Goal: Transaction & Acquisition: Purchase product/service

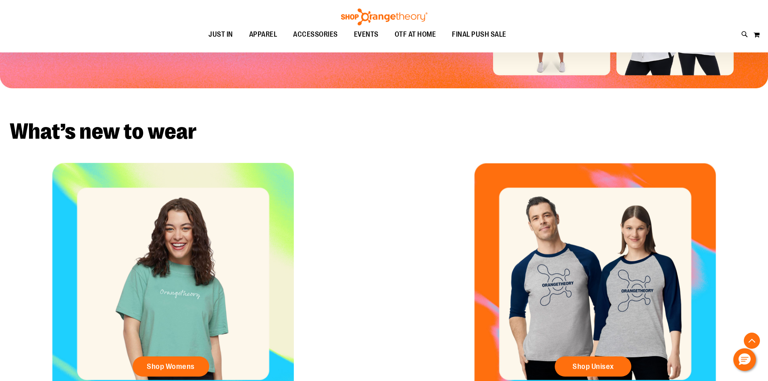
scroll to position [201, 0]
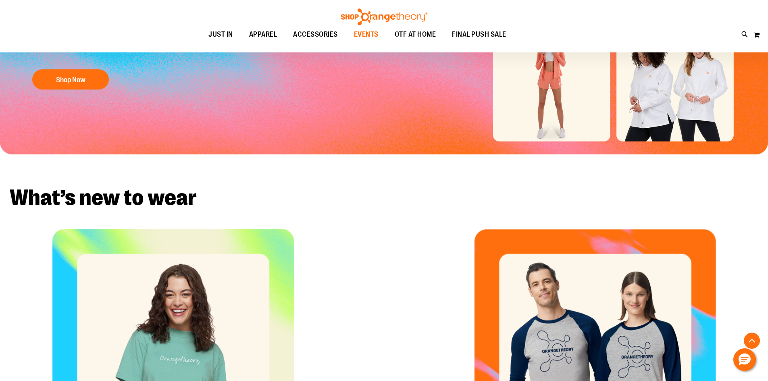
click at [356, 42] on span "EVENTS" at bounding box center [366, 34] width 25 height 18
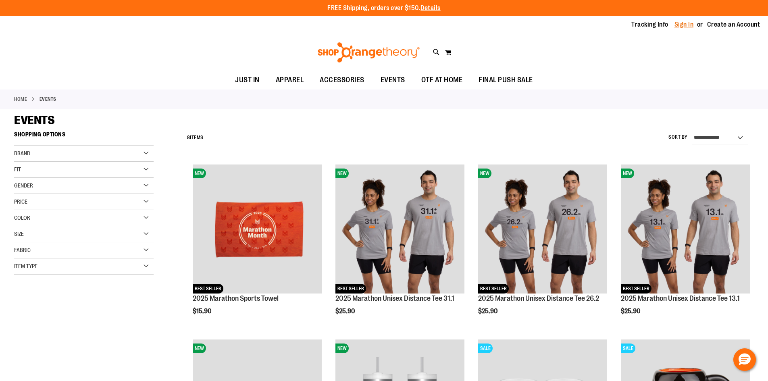
click at [687, 26] on link "Sign In" at bounding box center [683, 24] width 19 height 9
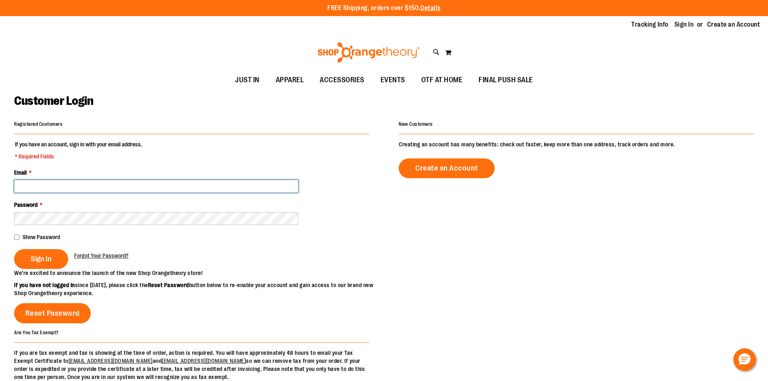
click at [173, 186] on input "Email *" at bounding box center [156, 186] width 284 height 13
click at [156, 182] on input "**********" at bounding box center [156, 186] width 284 height 13
type input "**********"
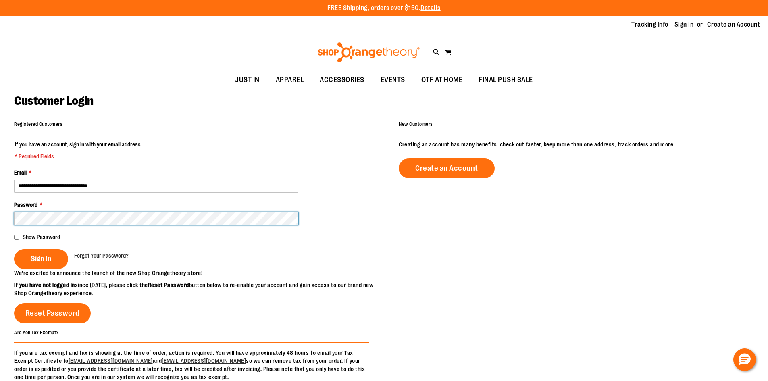
click at [14, 249] on button "Sign In" at bounding box center [41, 259] width 54 height 20
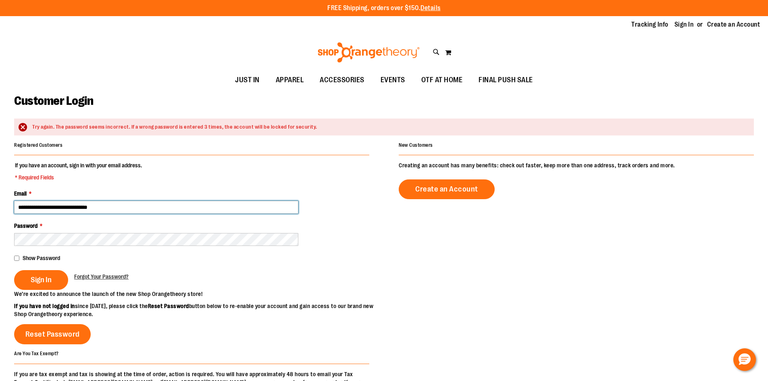
click at [114, 211] on input "**********" at bounding box center [156, 207] width 284 height 13
click at [35, 208] on input "**********" at bounding box center [156, 207] width 284 height 13
type input "**********"
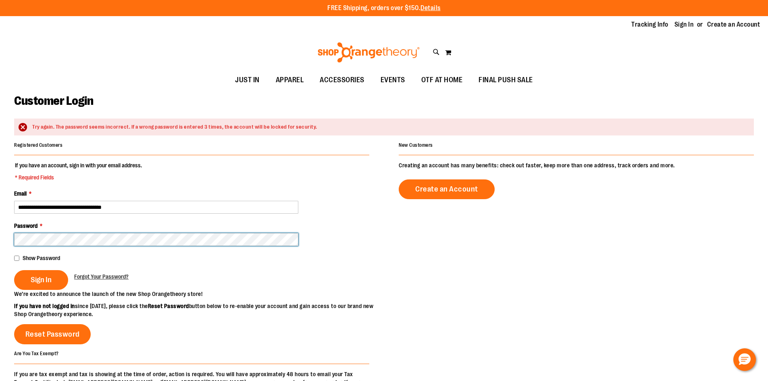
click at [14, 270] on button "Sign In" at bounding box center [41, 280] width 54 height 20
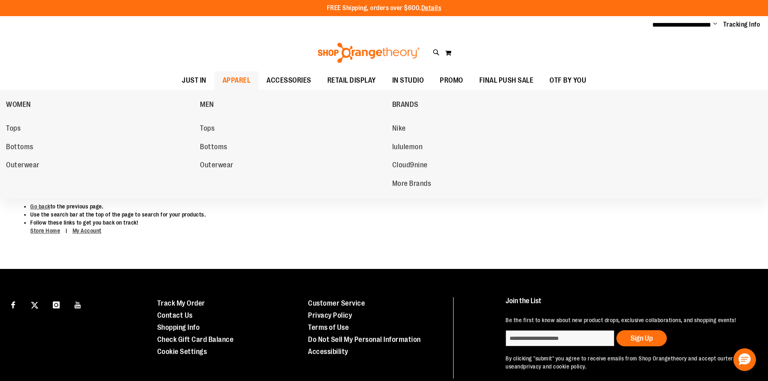
click at [241, 81] on span "APPAREL" at bounding box center [237, 80] width 28 height 18
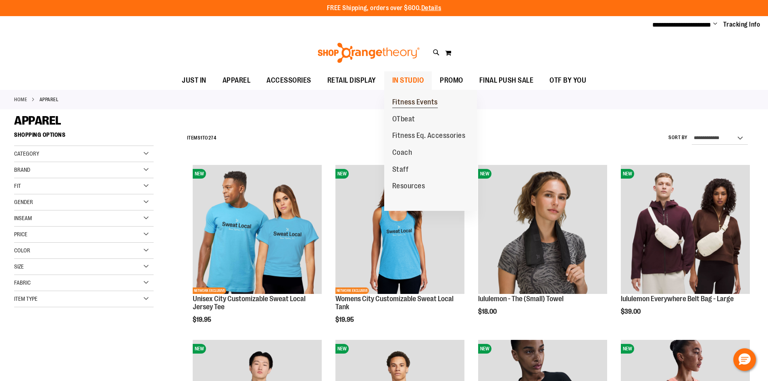
click at [419, 99] on span "Fitness Events" at bounding box center [415, 103] width 46 height 10
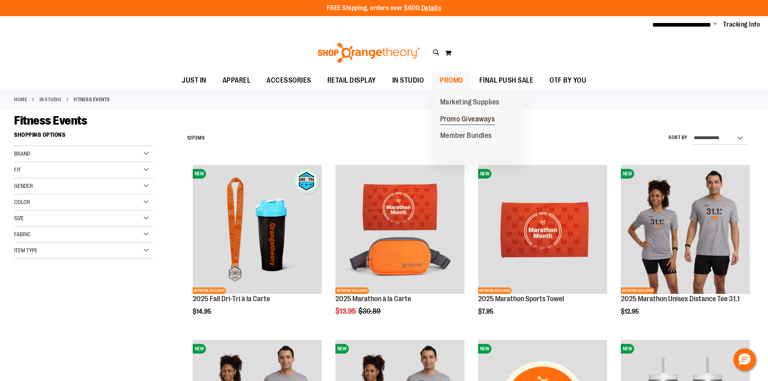
click at [460, 121] on span "Promo Giveaways" at bounding box center [467, 120] width 55 height 10
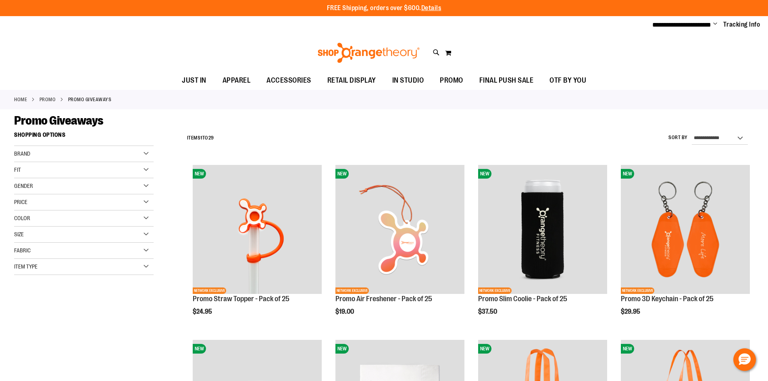
click at [713, 24] on ul "**********" at bounding box center [703, 25] width 114 height 10
click at [716, 23] on span "Change" at bounding box center [715, 25] width 4 height 8
click at [677, 38] on link "My Account" at bounding box center [686, 38] width 71 height 15
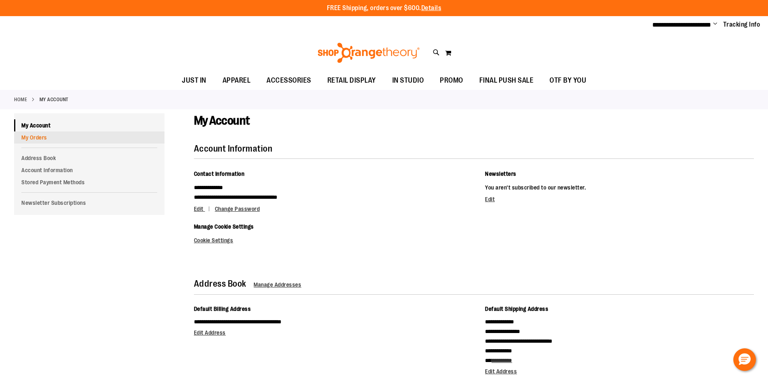
click at [37, 138] on link "My Orders" at bounding box center [89, 137] width 150 height 12
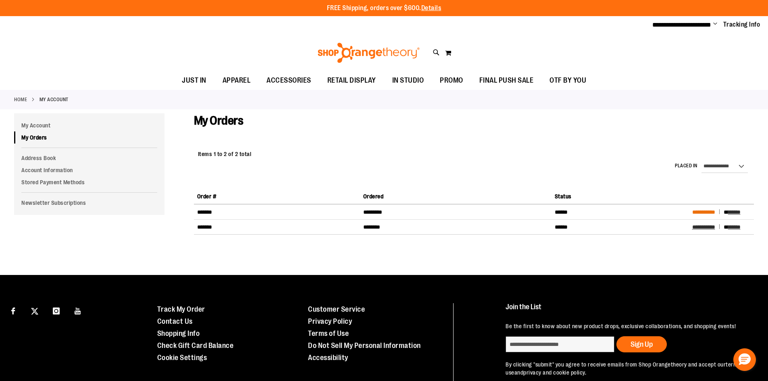
click at [696, 214] on span "**********" at bounding box center [703, 212] width 23 height 6
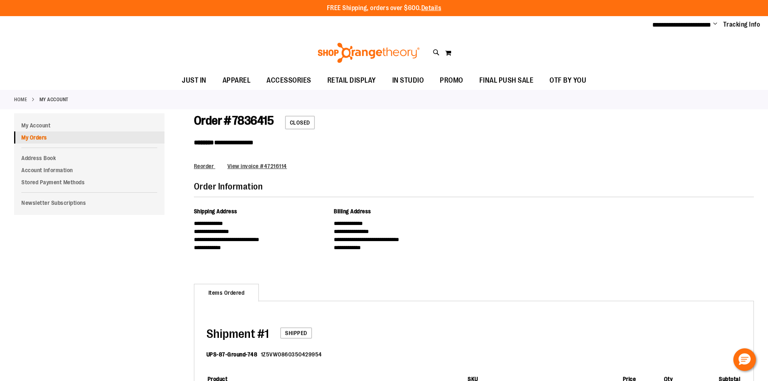
click at [40, 137] on link "My Orders" at bounding box center [89, 137] width 150 height 12
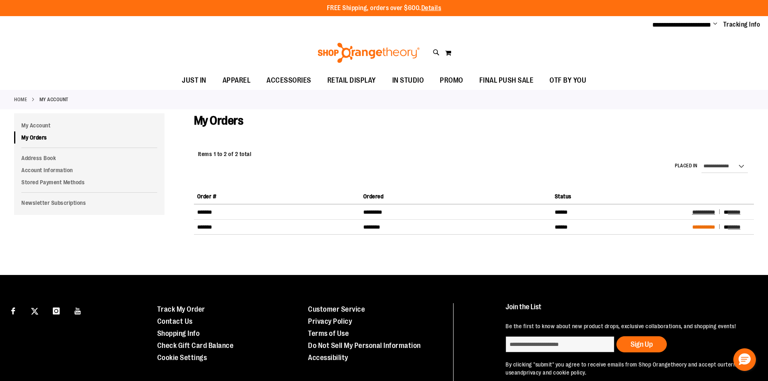
click at [698, 228] on span "**********" at bounding box center [703, 227] width 23 height 6
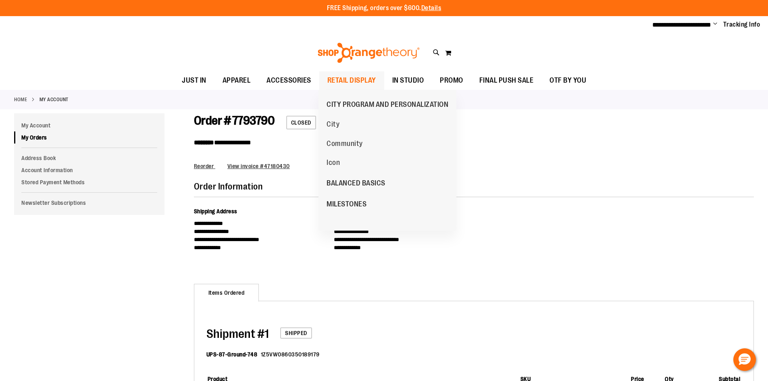
click at [350, 83] on span "RETAIL DISPLAY" at bounding box center [351, 80] width 49 height 18
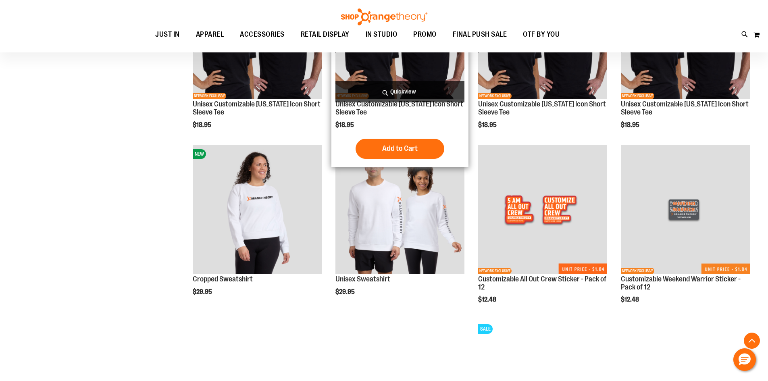
scroll to position [725, 0]
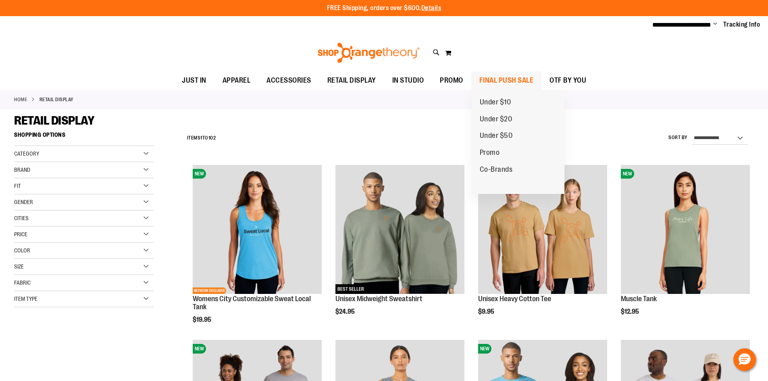
click at [496, 77] on span "FINAL PUSH SALE" at bounding box center [506, 80] width 54 height 18
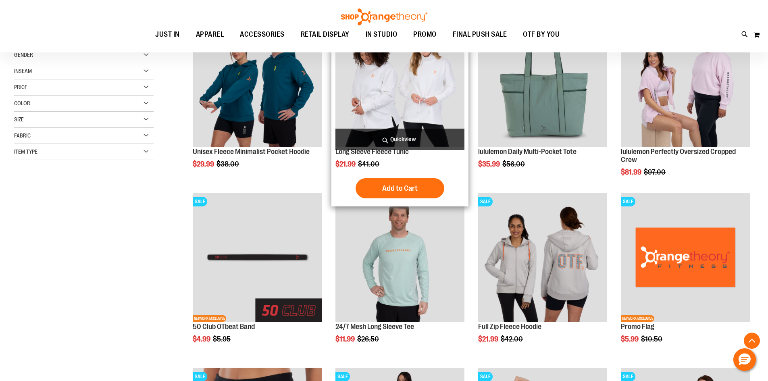
scroll to position [161, 0]
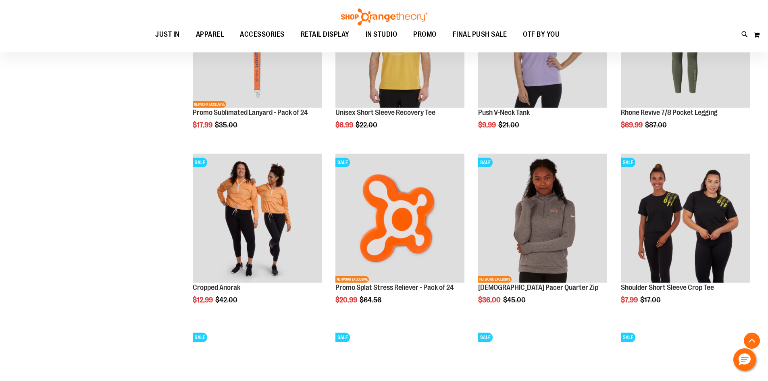
scroll to position [725, 0]
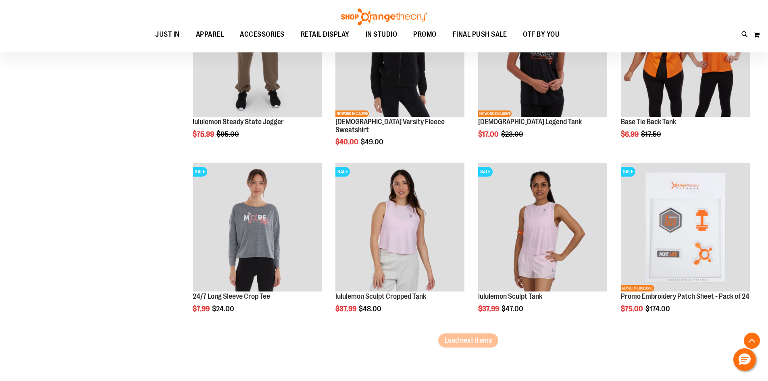
scroll to position [1411, 0]
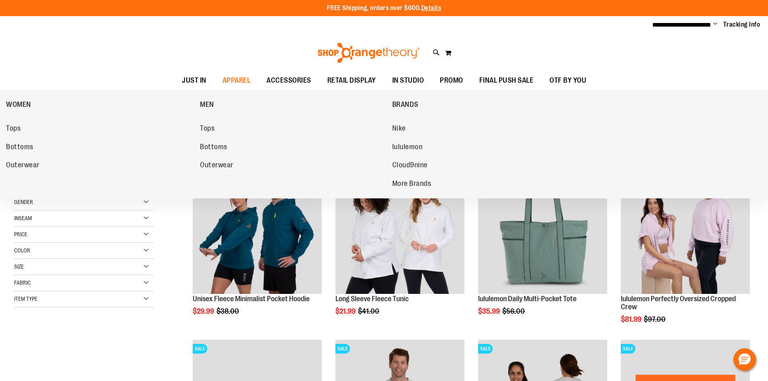
click at [25, 127] on link "Tops" at bounding box center [99, 128] width 186 height 15
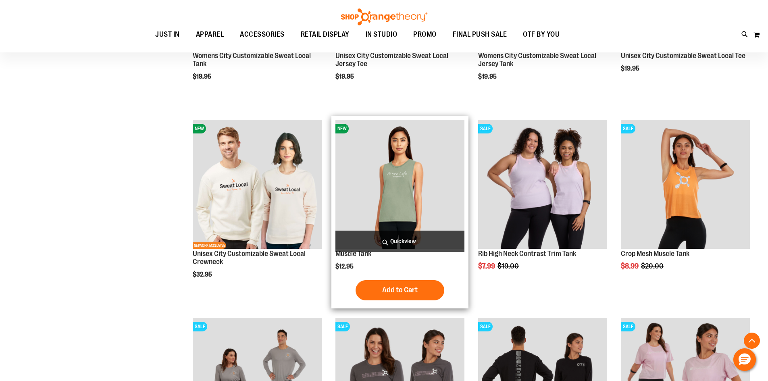
scroll to position [322, 0]
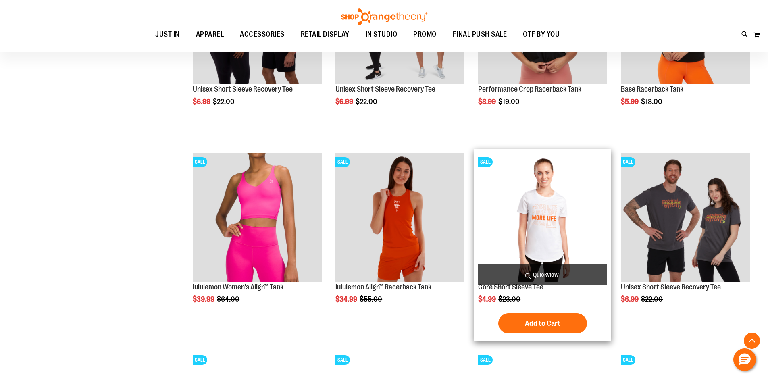
scroll to position [806, 0]
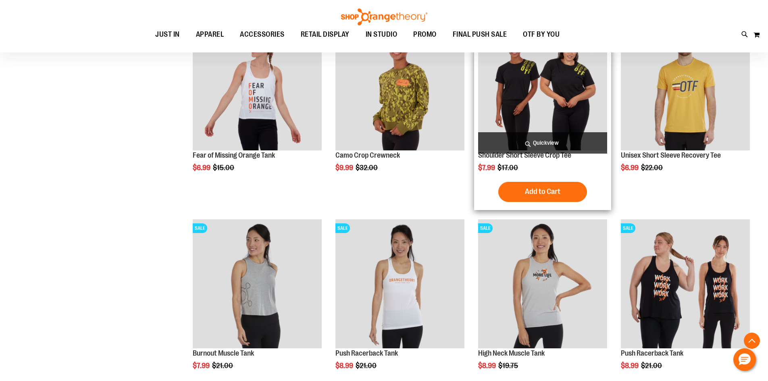
scroll to position [1572, 0]
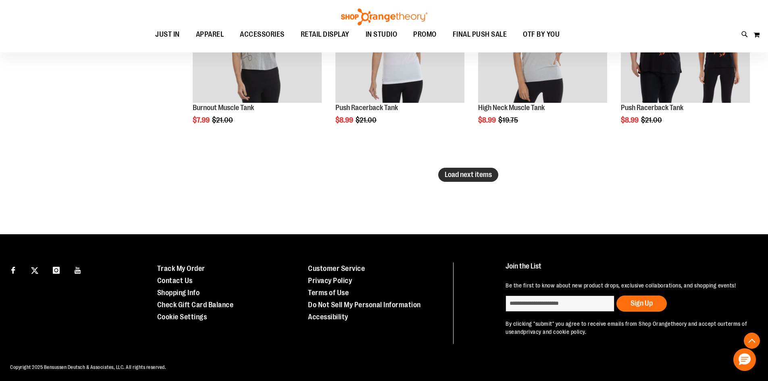
click at [471, 179] on span "Load next items" at bounding box center [468, 175] width 47 height 8
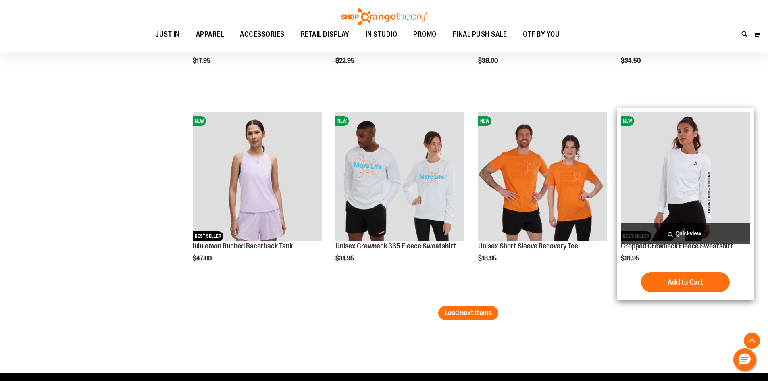
scroll to position [2217, 0]
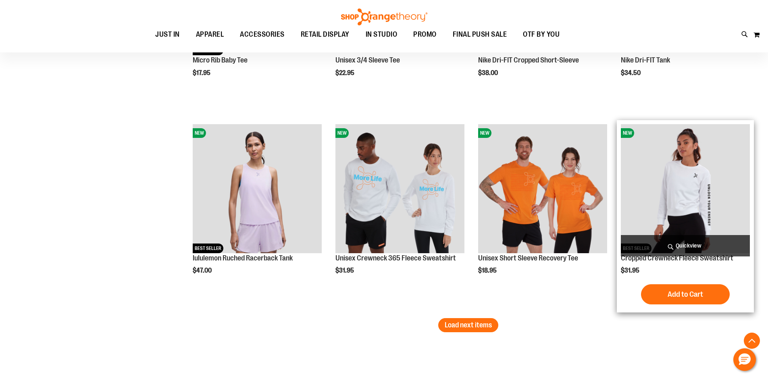
click at [714, 187] on img "product" at bounding box center [685, 188] width 129 height 129
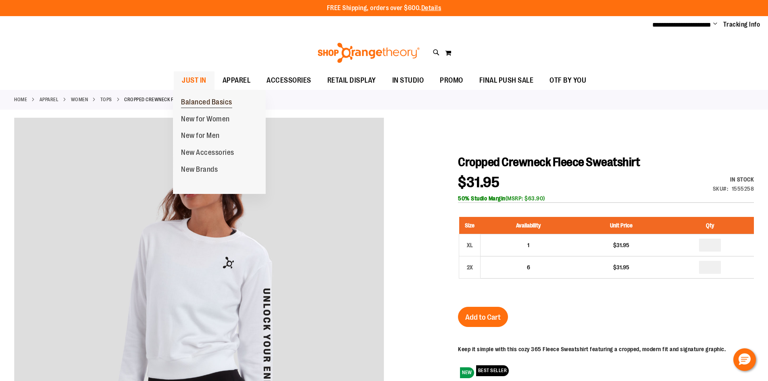
click at [200, 102] on span "Balanced Basics" at bounding box center [206, 103] width 51 height 10
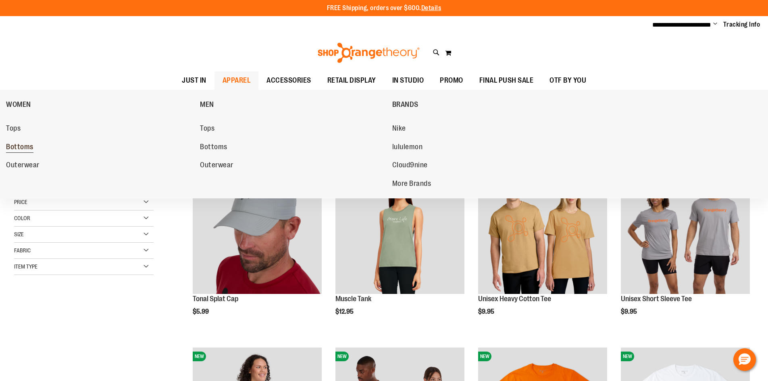
click at [26, 152] on span "Bottoms" at bounding box center [19, 148] width 27 height 10
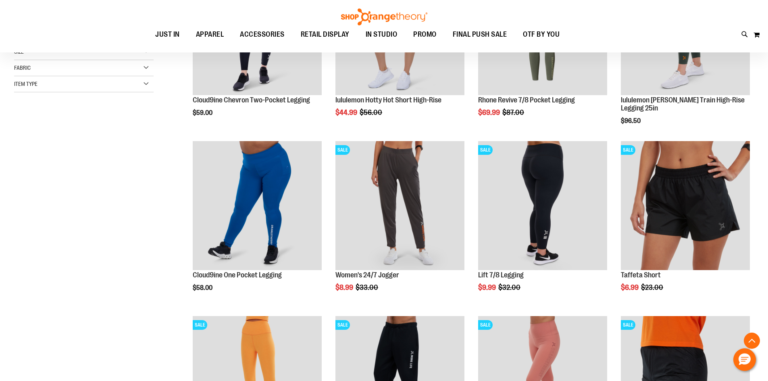
scroll to position [201, 0]
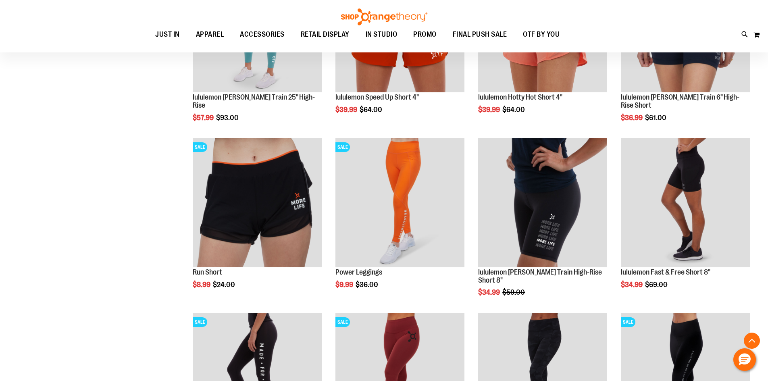
scroll to position [886, 0]
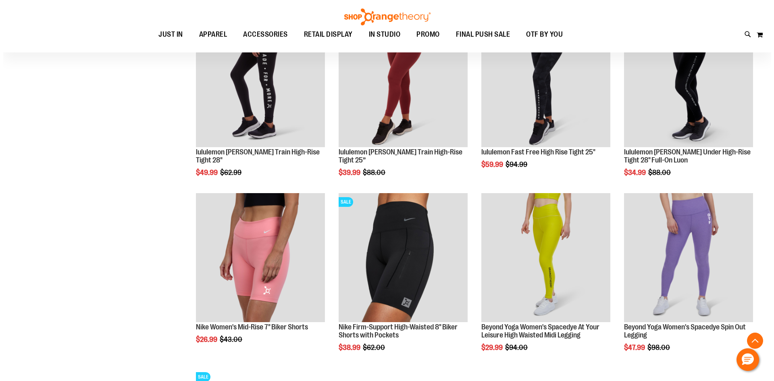
scroll to position [967, 0]
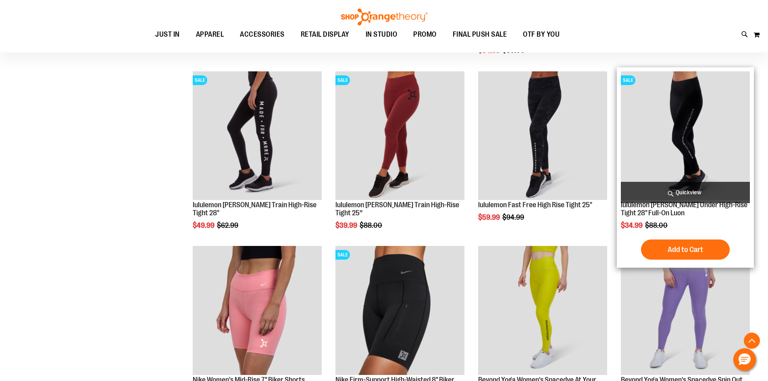
click at [652, 158] on img "product" at bounding box center [685, 135] width 129 height 129
click at [678, 186] on span "Quickview" at bounding box center [685, 192] width 129 height 21
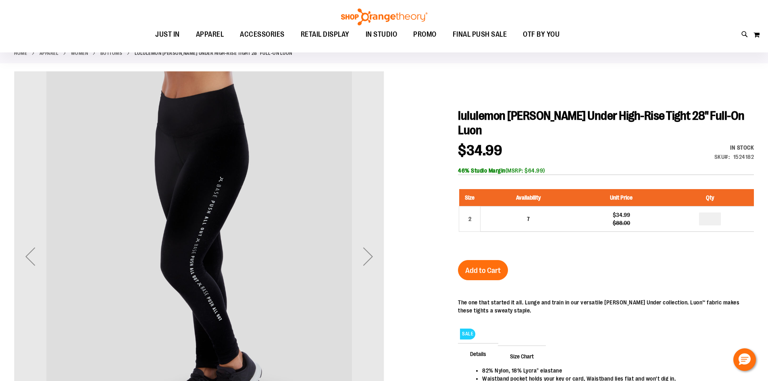
scroll to position [80, 0]
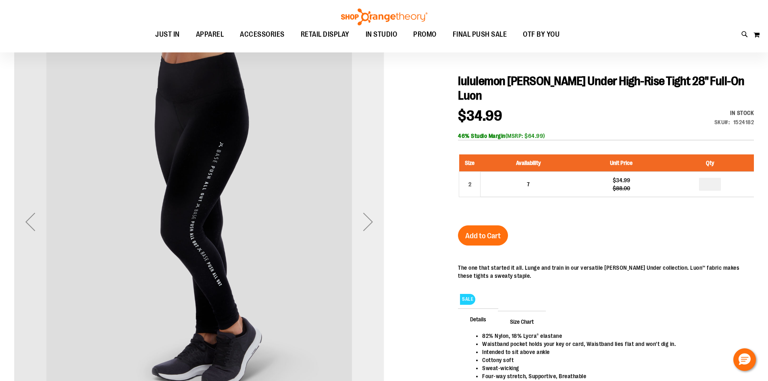
click at [362, 216] on div "Next" at bounding box center [368, 222] width 32 height 32
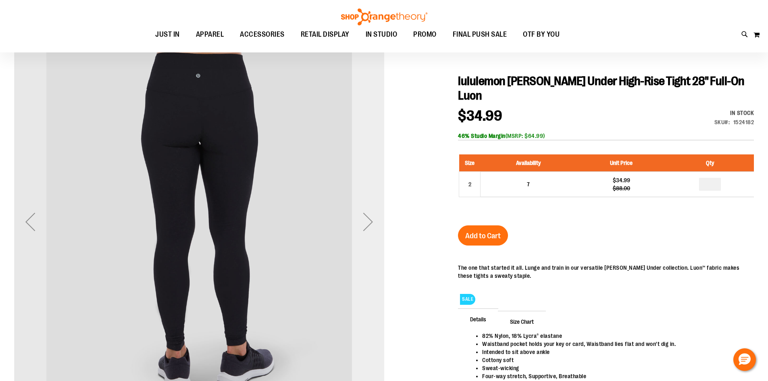
click at [362, 216] on div "Next" at bounding box center [368, 222] width 32 height 32
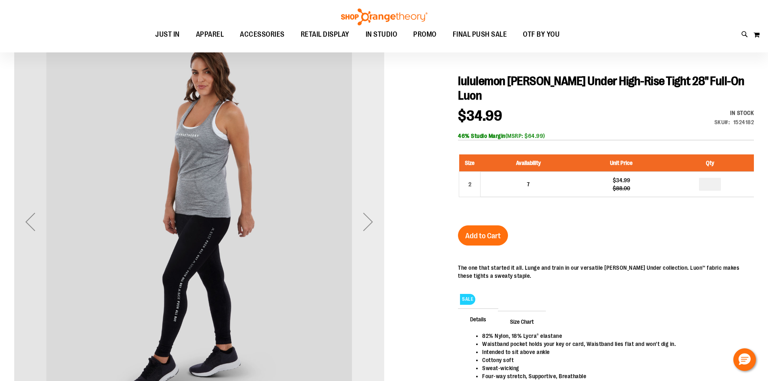
click at [362, 216] on div "Next" at bounding box center [368, 222] width 32 height 32
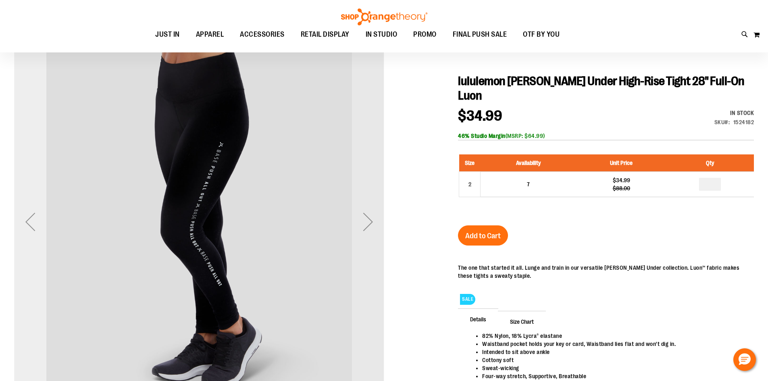
click at [29, 218] on div "Previous" at bounding box center [30, 222] width 32 height 32
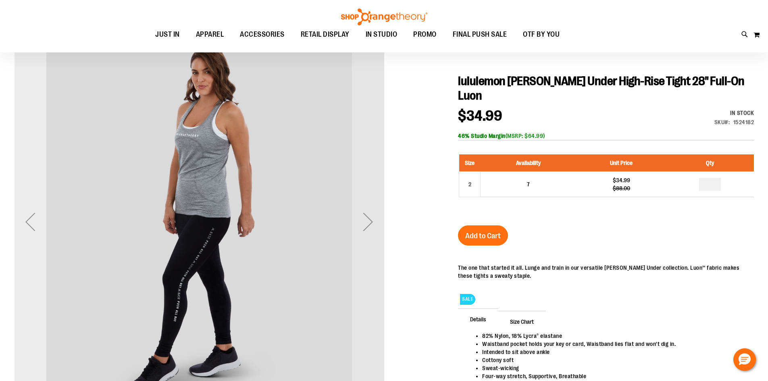
click at [29, 218] on div "Previous" at bounding box center [30, 222] width 32 height 32
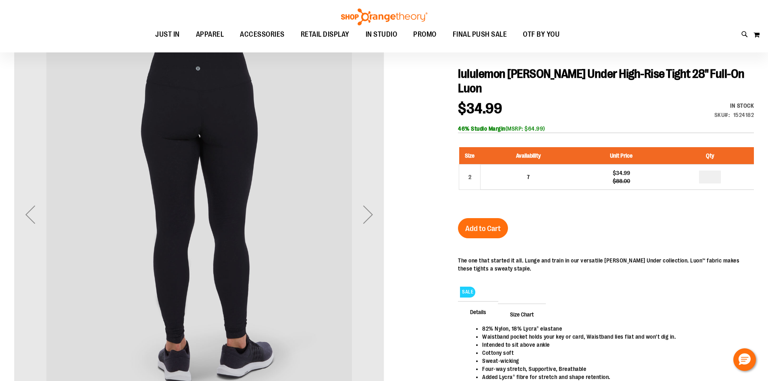
scroll to position [0, 0]
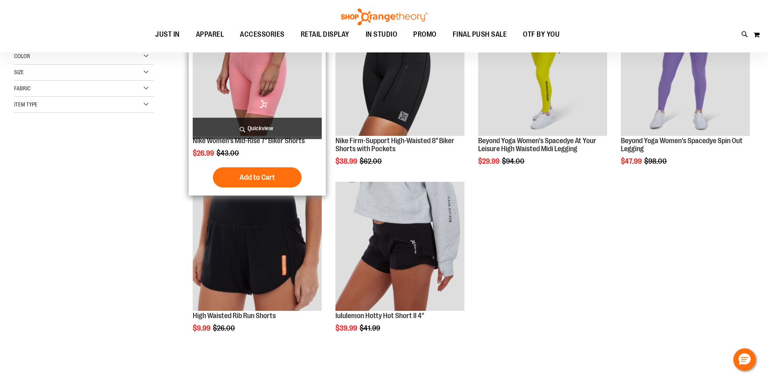
scroll to position [40, 0]
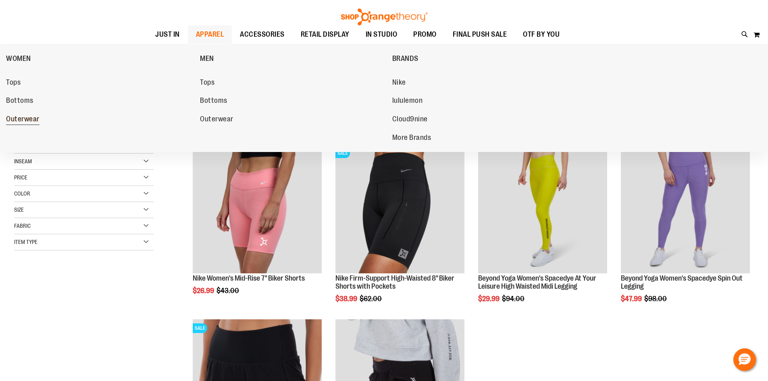
click at [32, 123] on span "Outerwear" at bounding box center [22, 120] width 33 height 10
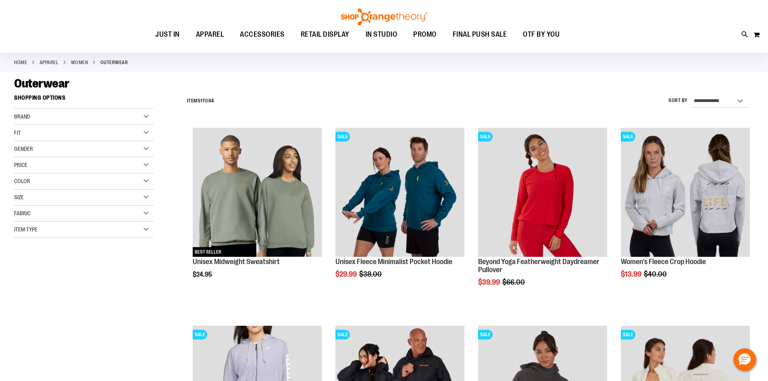
scroll to position [161, 0]
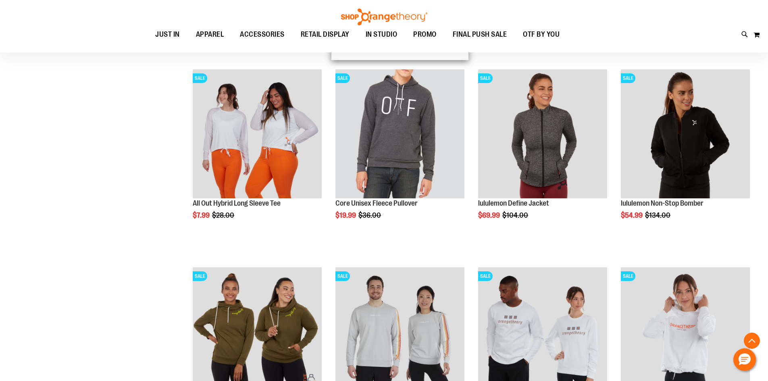
scroll to position [927, 0]
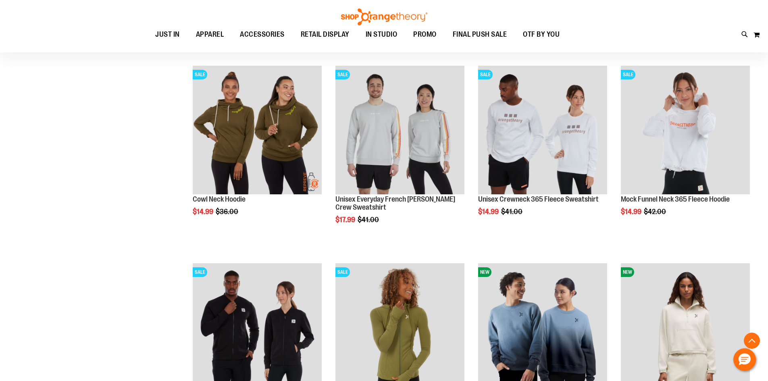
scroll to position [886, 0]
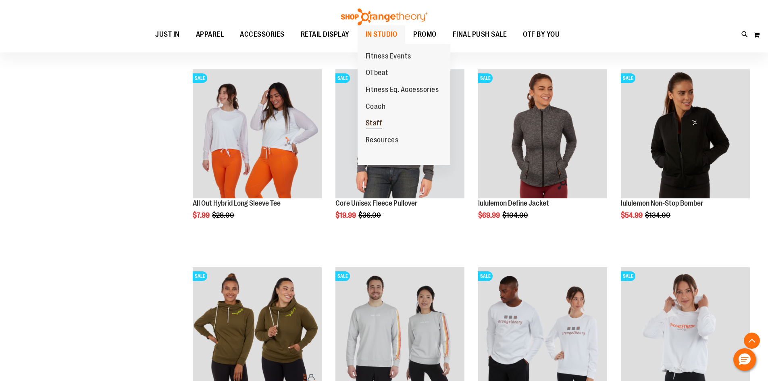
click at [379, 125] on span "Staff" at bounding box center [374, 124] width 17 height 10
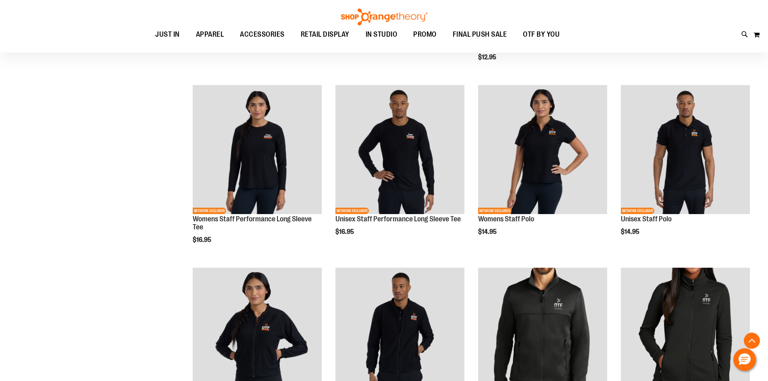
scroll to position [282, 0]
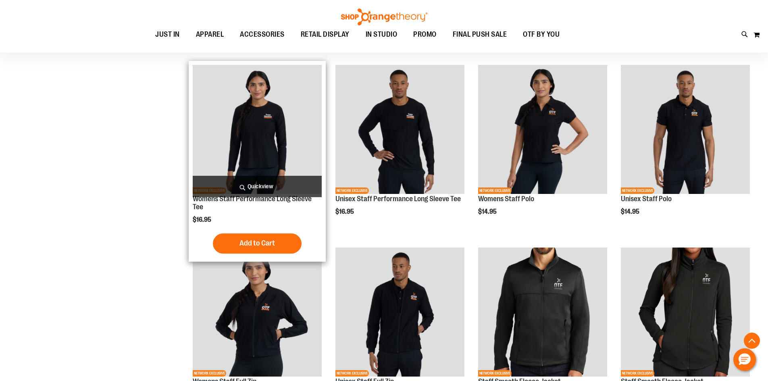
click at [243, 127] on img "product" at bounding box center [257, 129] width 129 height 129
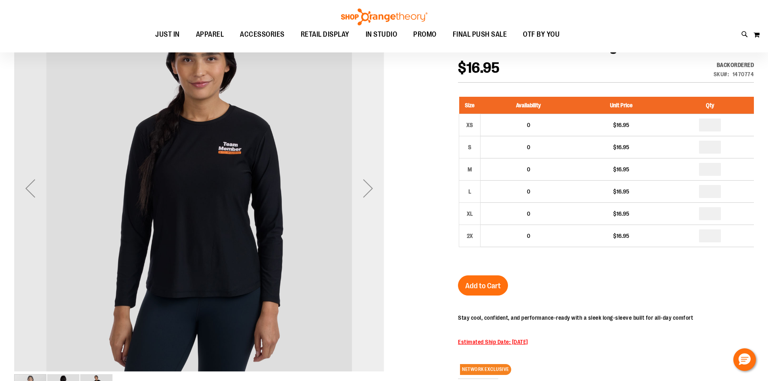
scroll to position [121, 0]
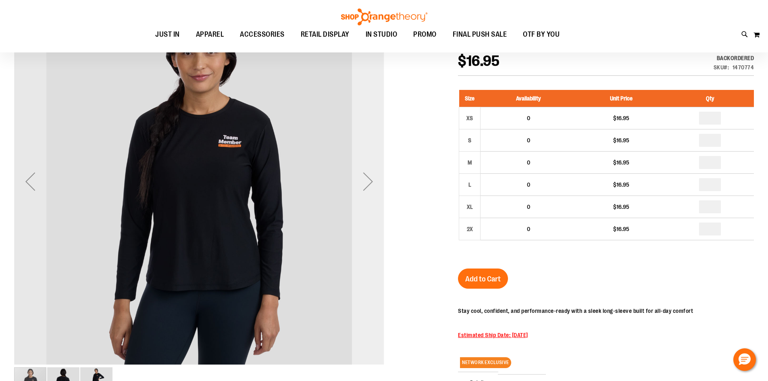
click at [362, 185] on div "Next" at bounding box center [368, 181] width 32 height 32
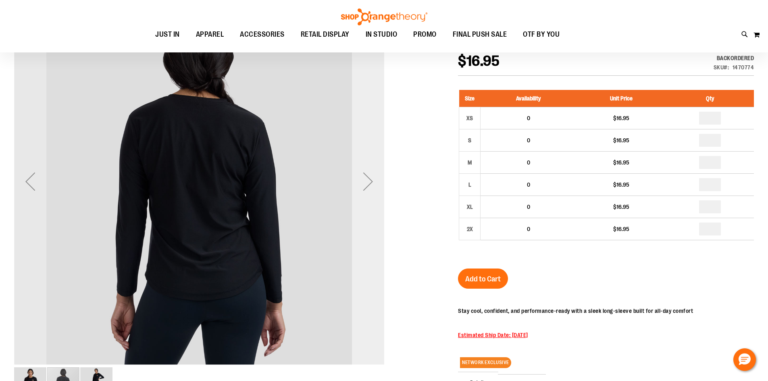
click at [362, 185] on div "Next" at bounding box center [368, 181] width 32 height 32
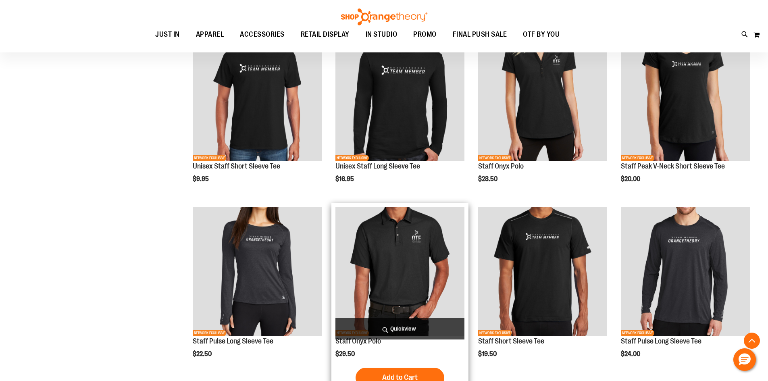
scroll to position [604, 0]
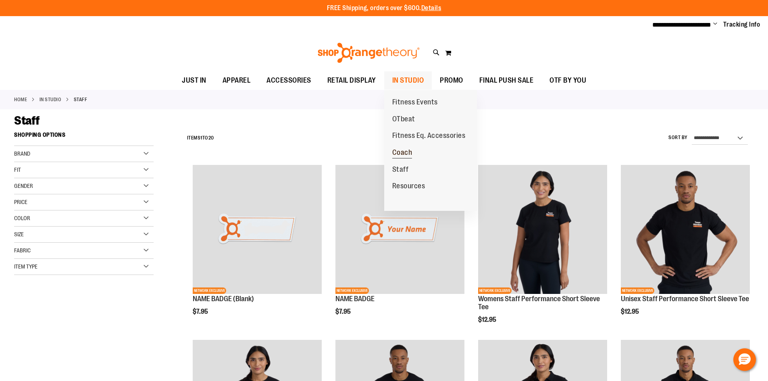
click at [408, 154] on span "Coach" at bounding box center [402, 153] width 20 height 10
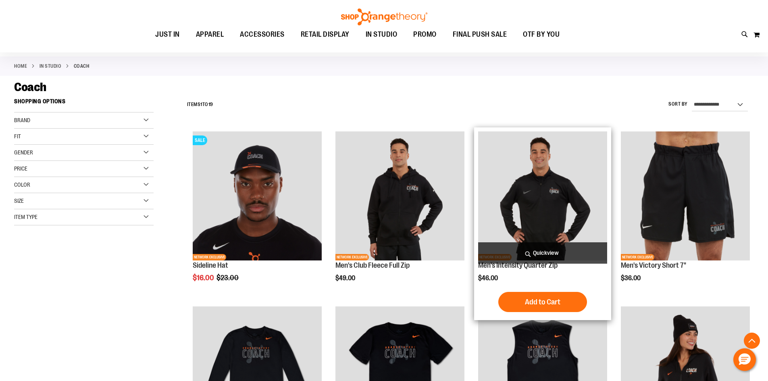
scroll to position [202, 0]
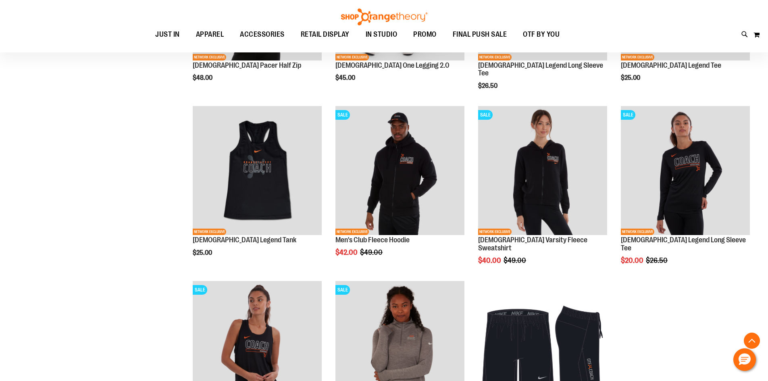
scroll to position [605, 0]
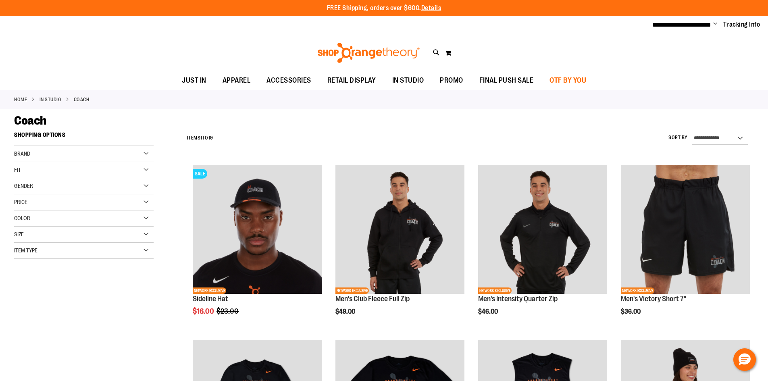
click at [570, 77] on span "OTF BY YOU" at bounding box center [567, 80] width 37 height 18
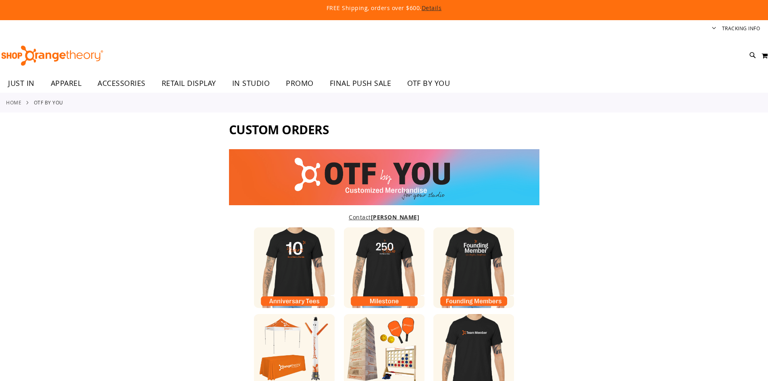
type input "******"
type input "*******"
type input "**********"
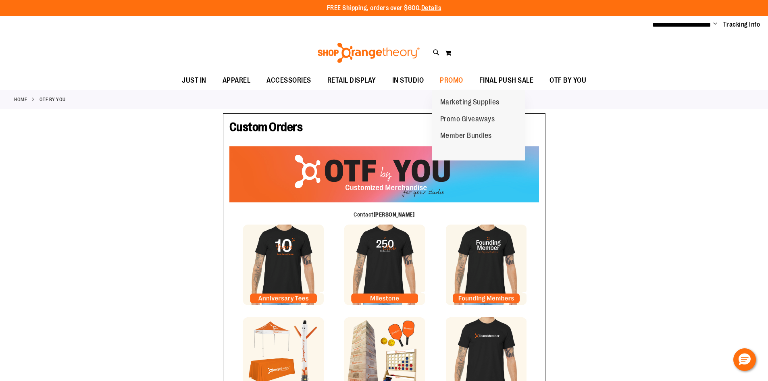
drag, startPoint x: 474, startPoint y: 132, endPoint x: 497, endPoint y: 135, distance: 23.2
click at [474, 132] on span "Member Bundles" at bounding box center [466, 136] width 52 height 10
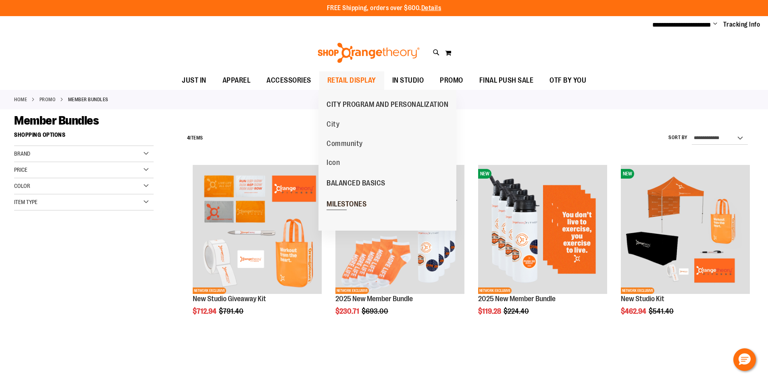
click at [366, 204] on span "MILESTONES" at bounding box center [347, 205] width 40 height 10
click at [353, 201] on span "MILESTONES" at bounding box center [347, 205] width 40 height 10
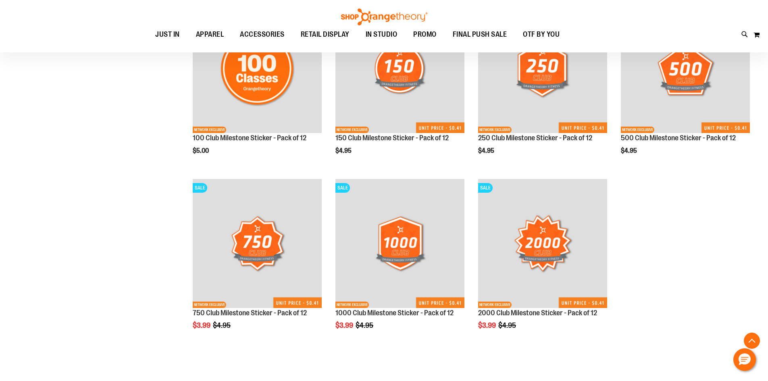
scroll to position [685, 0]
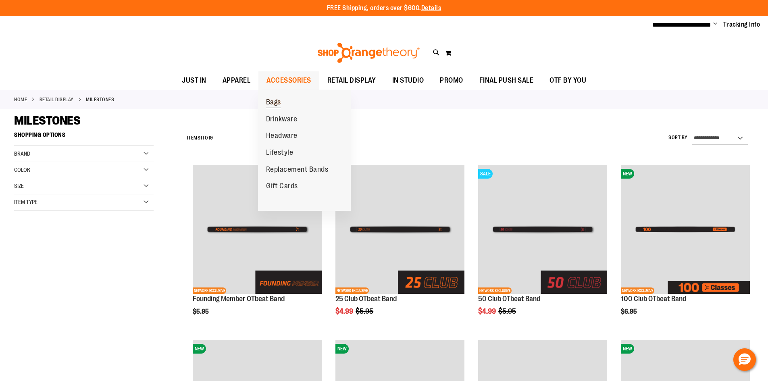
click at [280, 101] on span "Bags" at bounding box center [273, 103] width 15 height 10
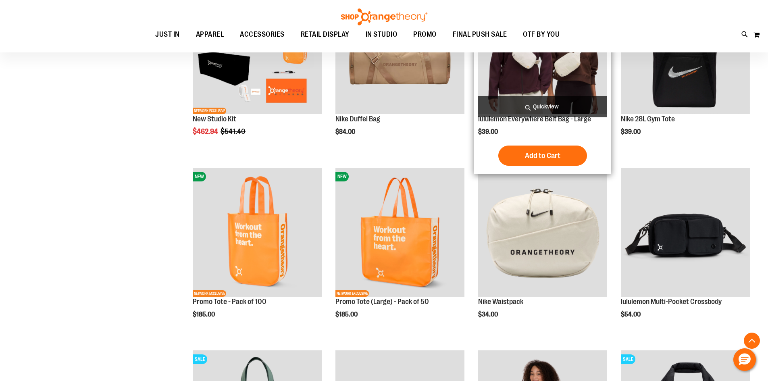
scroll to position [201, 0]
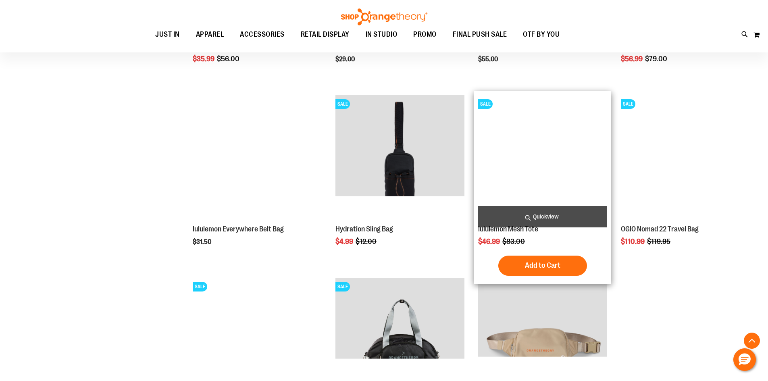
scroll to position [725, 0]
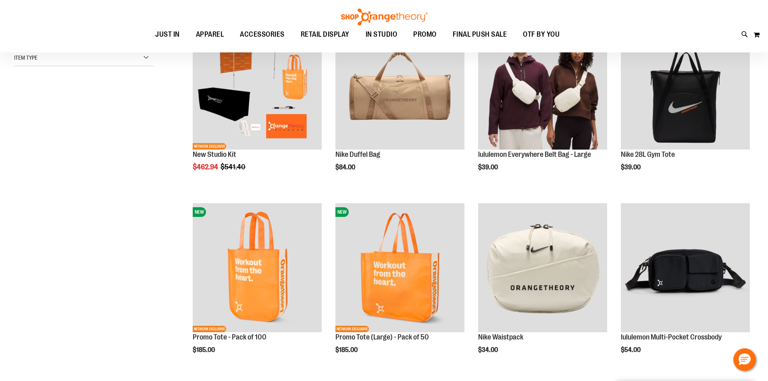
scroll to position [80, 0]
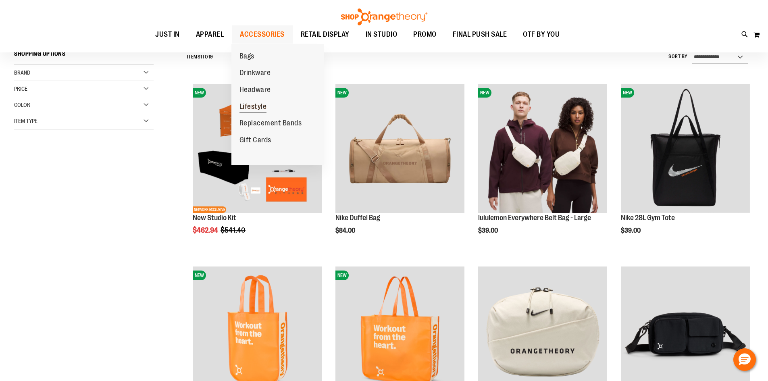
drag, startPoint x: 266, startPoint y: 99, endPoint x: 267, endPoint y: 105, distance: 6.1
click at [266, 100] on link "Lifestyle" at bounding box center [253, 106] width 44 height 17
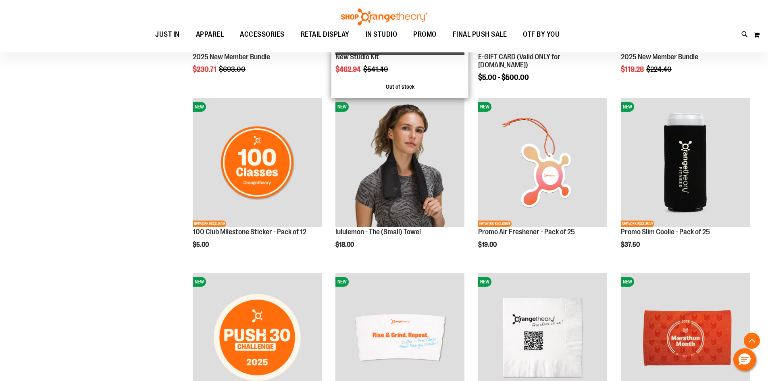
scroll to position [242, 0]
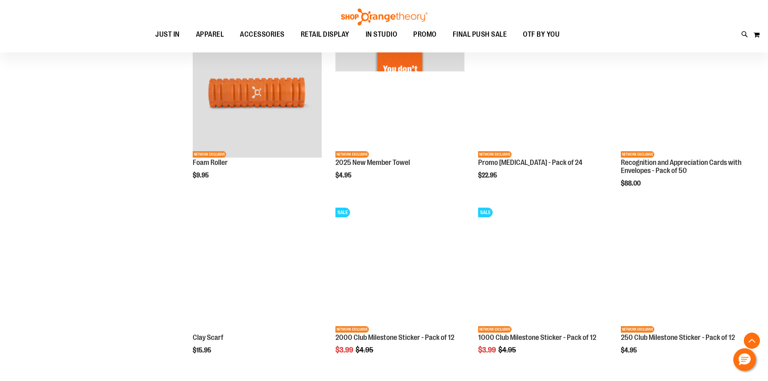
scroll to position [685, 0]
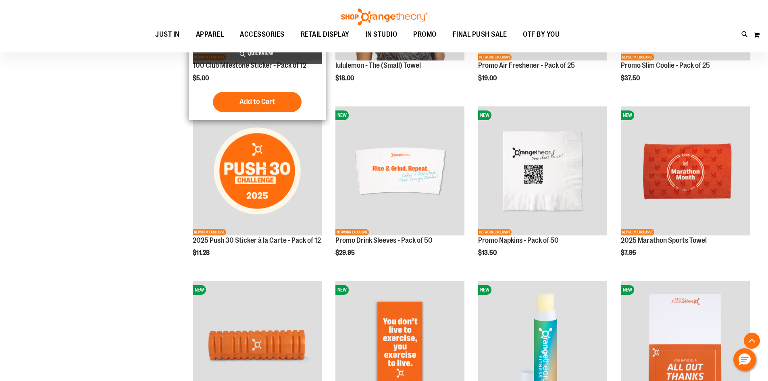
scroll to position [322, 0]
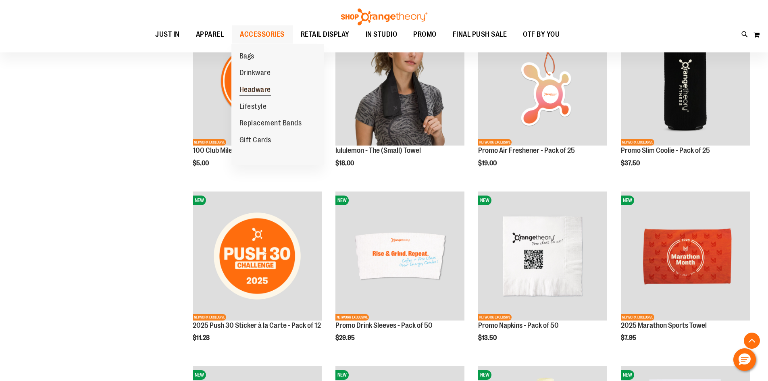
click at [261, 91] on span "Headware" at bounding box center [254, 90] width 31 height 10
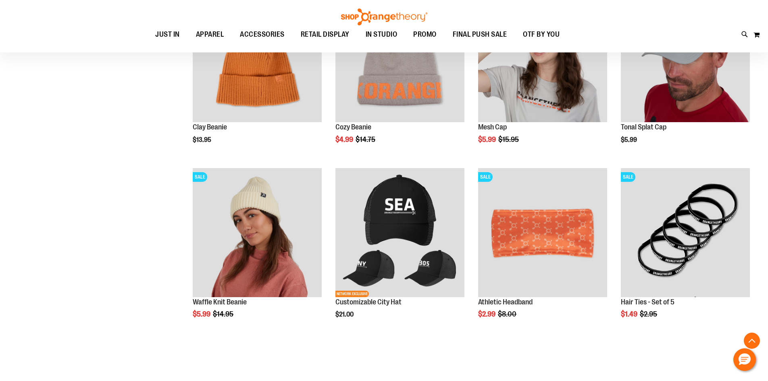
scroll to position [362, 0]
